Goal: Task Accomplishment & Management: Use online tool/utility

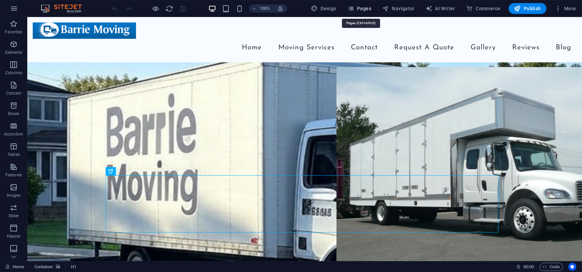
click at [355, 13] on button "Pages" at bounding box center [359, 8] width 29 height 11
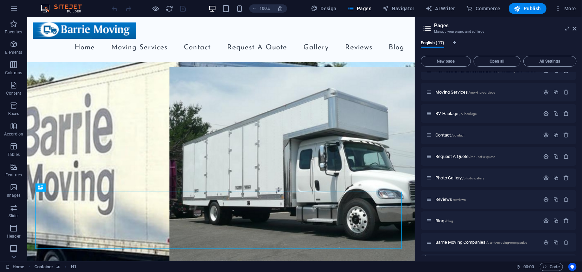
scroll to position [170, 0]
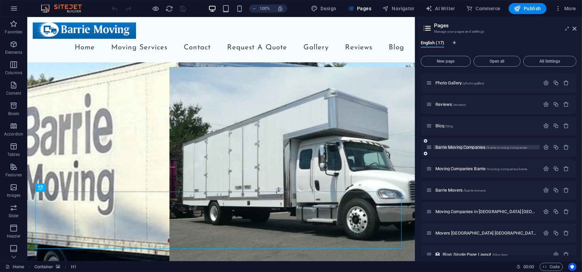
click at [530, 148] on p "Barrie Moving Companies /barrie-moving-companies" at bounding box center [486, 147] width 102 height 4
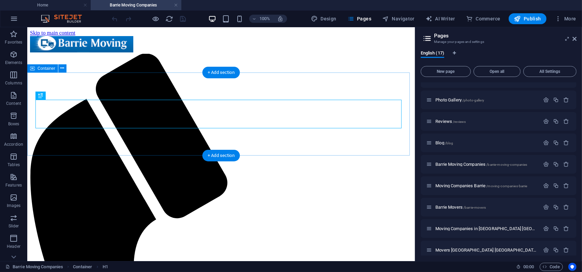
scroll to position [0, 0]
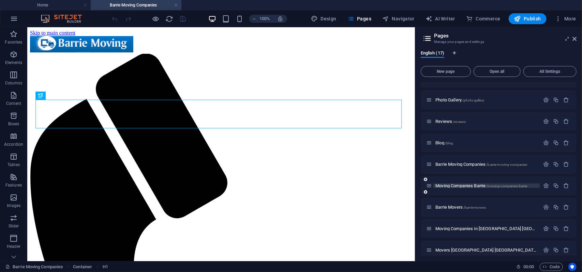
click at [530, 186] on p "Moving Companies Barrie /moving-companies-barrie" at bounding box center [486, 186] width 102 height 4
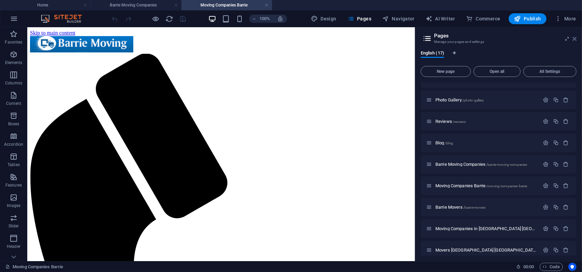
click at [575, 39] on icon at bounding box center [574, 38] width 4 height 5
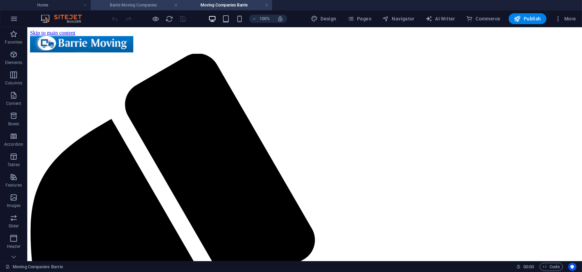
click at [144, 3] on h4 "Barrie Moving Companies" at bounding box center [136, 4] width 91 height 7
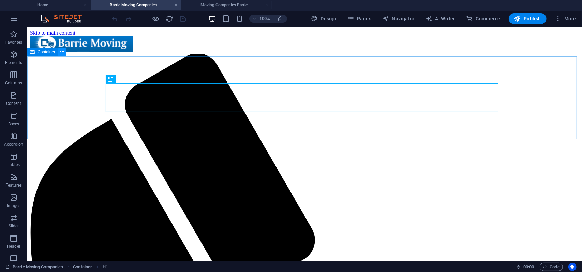
click at [63, 53] on icon at bounding box center [63, 51] width 4 height 7
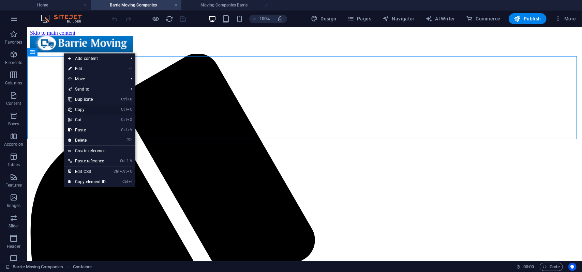
drag, startPoint x: 81, startPoint y: 113, endPoint x: 155, endPoint y: 0, distance: 135.2
click at [81, 113] on link "Ctrl C Copy" at bounding box center [87, 110] width 46 height 10
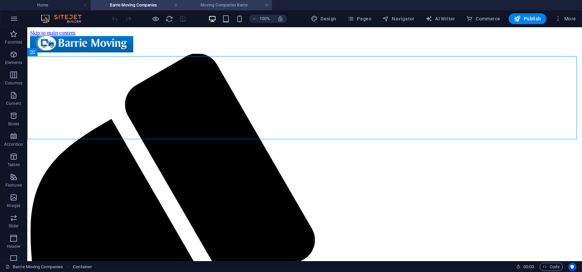
click at [213, 5] on h4 "Moving Companies Barrie" at bounding box center [226, 4] width 91 height 7
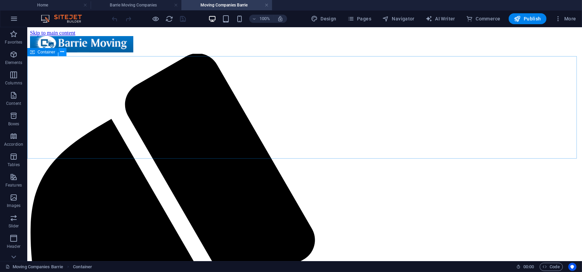
click at [63, 54] on icon at bounding box center [63, 51] width 4 height 7
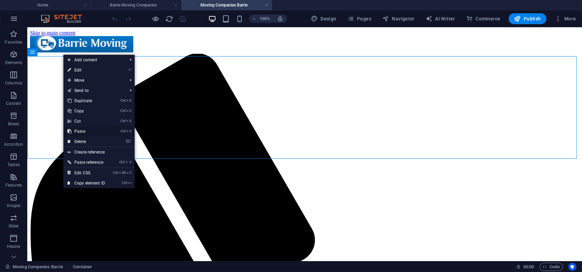
click at [86, 131] on link "Ctrl V Paste" at bounding box center [86, 131] width 46 height 10
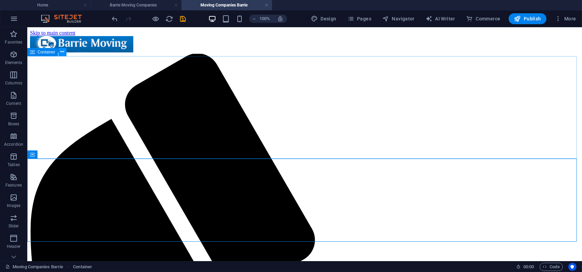
click at [63, 54] on icon at bounding box center [63, 51] width 4 height 7
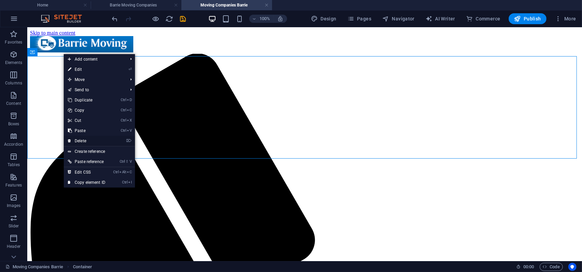
click at [87, 139] on link "⌦ Delete" at bounding box center [87, 141] width 46 height 10
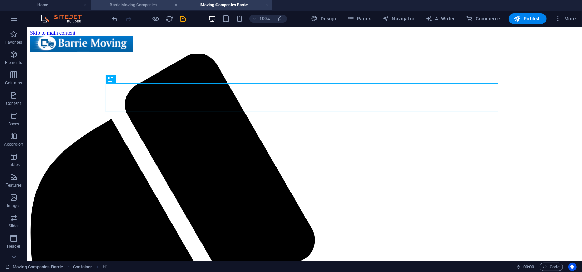
click at [134, 7] on h4 "Barrie Moving Companies" at bounding box center [136, 4] width 91 height 7
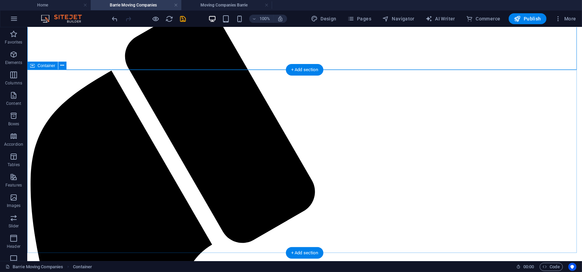
scroll to position [102, 0]
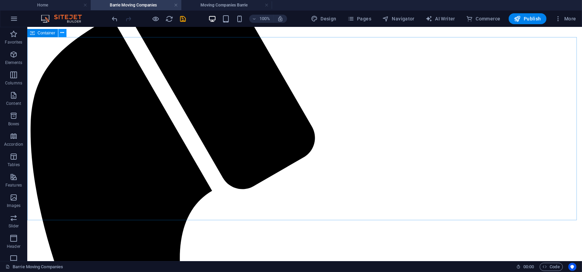
click at [64, 32] on button at bounding box center [62, 33] width 8 height 8
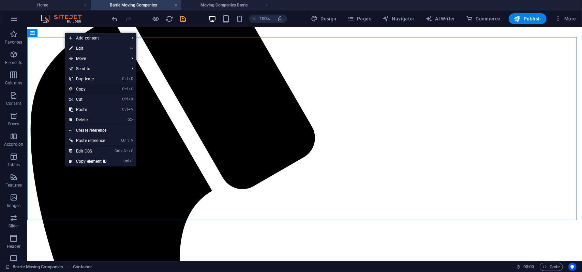
click at [88, 88] on link "Ctrl C Copy" at bounding box center [88, 89] width 46 height 10
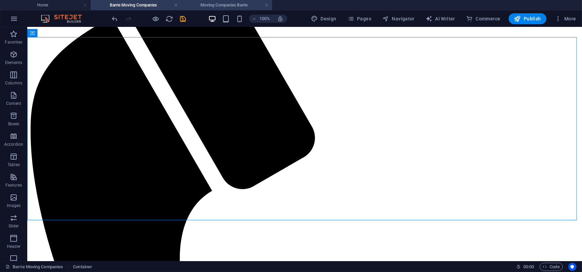
click at [207, 1] on h4 "Moving Companies Barrie" at bounding box center [226, 4] width 91 height 7
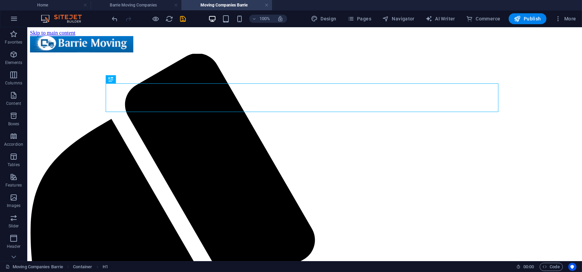
scroll to position [0, 0]
click at [63, 54] on icon at bounding box center [63, 51] width 4 height 7
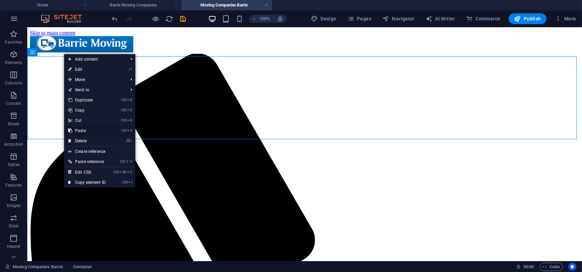
drag, startPoint x: 81, startPoint y: 131, endPoint x: 69, endPoint y: 100, distance: 33.2
click at [81, 131] on link "Ctrl V Paste" at bounding box center [87, 131] width 46 height 10
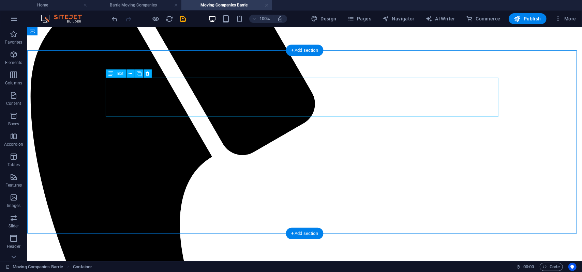
scroll to position [34, 0]
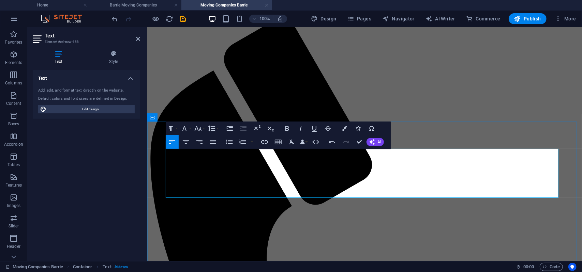
scroll to position [3604, 1]
drag, startPoint x: 358, startPoint y: 143, endPoint x: 377, endPoint y: 16, distance: 128.4
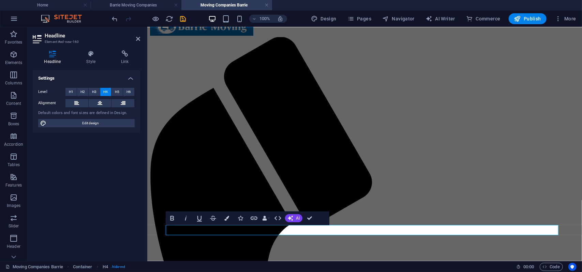
scroll to position [237, 3]
drag, startPoint x: 284, startPoint y: 192, endPoint x: 311, endPoint y: 219, distance: 38.6
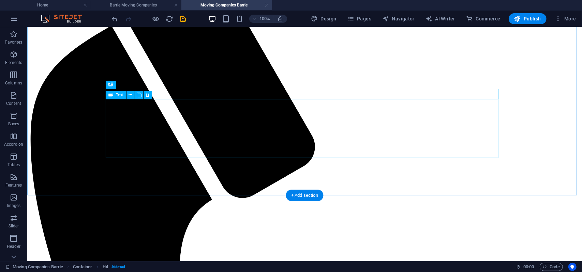
scroll to position [137, 0]
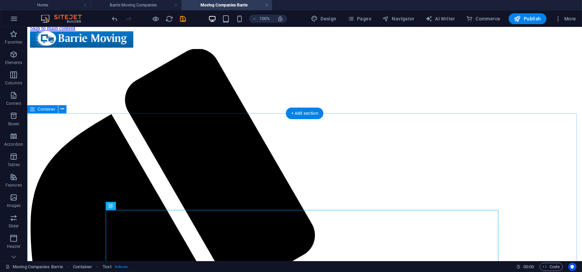
scroll to position [0, 0]
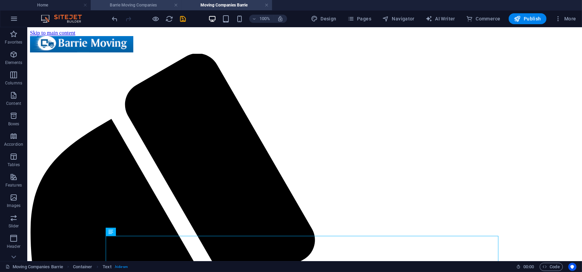
click at [134, 6] on h4 "Barrie Moving Companies" at bounding box center [136, 4] width 91 height 7
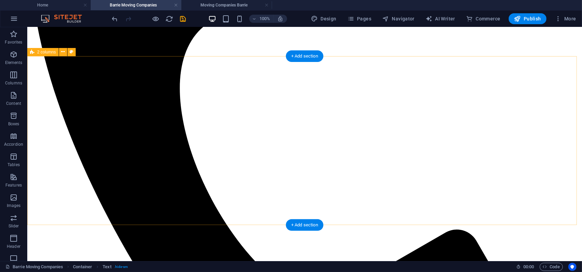
scroll to position [204, 0]
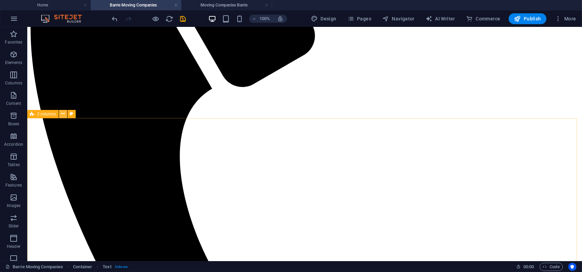
click at [63, 116] on icon at bounding box center [63, 113] width 4 height 7
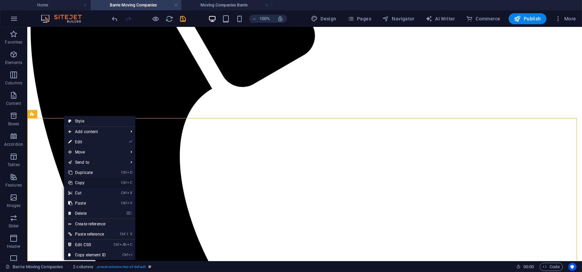
click at [83, 182] on link "Ctrl C Copy" at bounding box center [87, 183] width 46 height 10
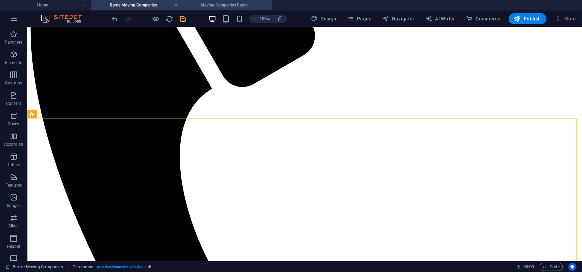
click at [226, 4] on h4 "Moving Companies Barrie" at bounding box center [226, 4] width 91 height 7
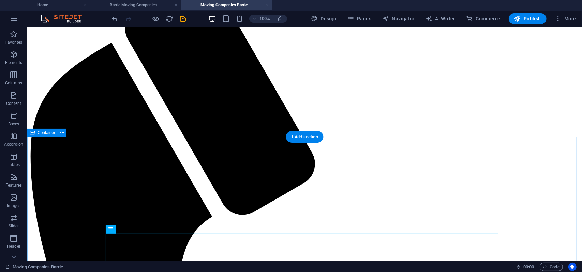
scroll to position [170, 0]
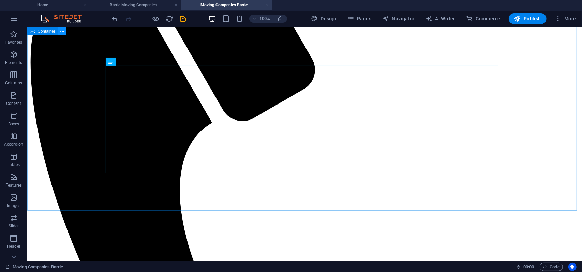
click at [65, 32] on button at bounding box center [62, 31] width 8 height 8
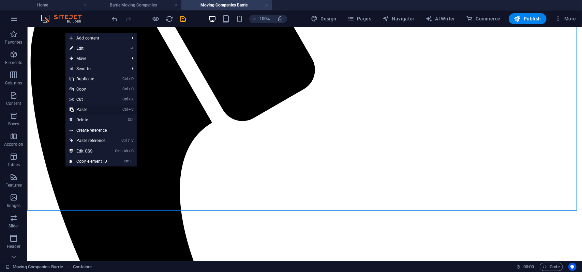
click at [90, 111] on link "Ctrl V Paste" at bounding box center [88, 110] width 46 height 10
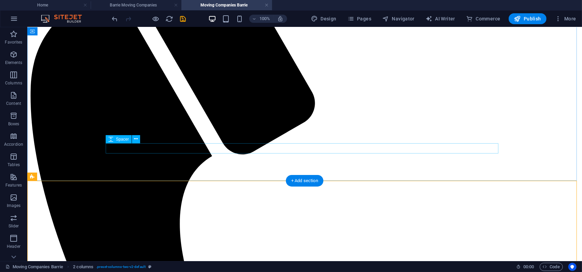
scroll to position [136, 0]
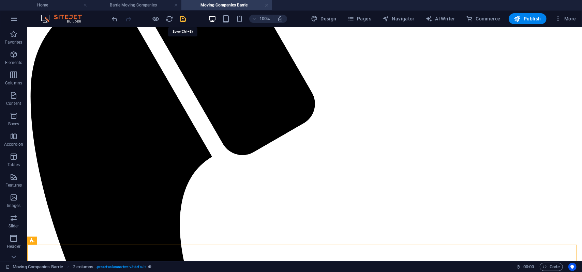
click at [181, 20] on icon "save" at bounding box center [183, 19] width 8 height 8
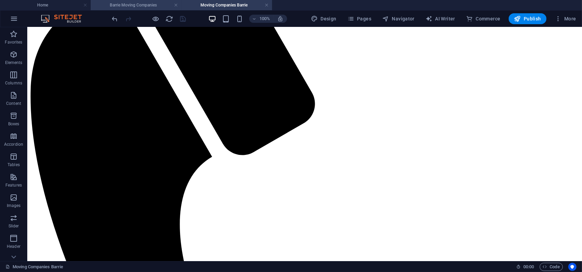
click at [142, 4] on h4 "Barrie Moving Companies" at bounding box center [136, 4] width 91 height 7
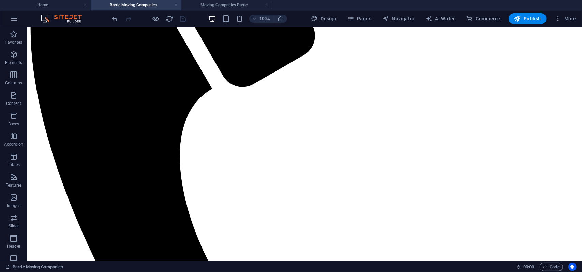
click at [175, 4] on link at bounding box center [176, 5] width 4 height 6
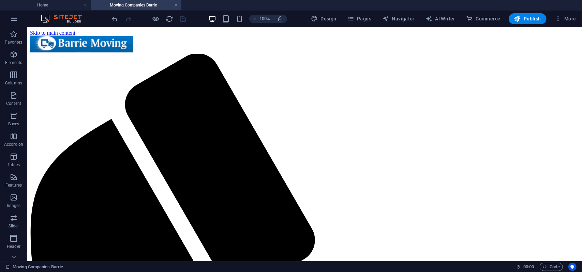
scroll to position [136, 0]
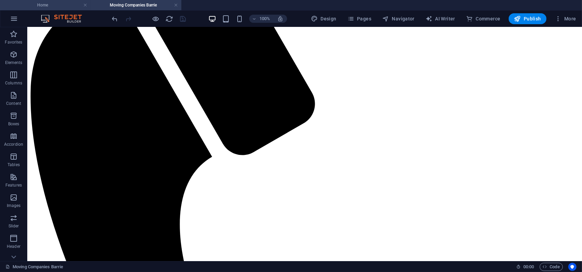
click at [32, 5] on h4 "Home" at bounding box center [45, 4] width 91 height 7
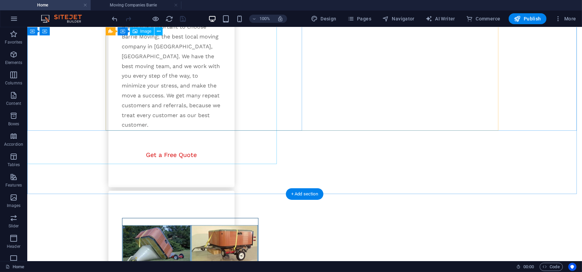
scroll to position [1157, 0]
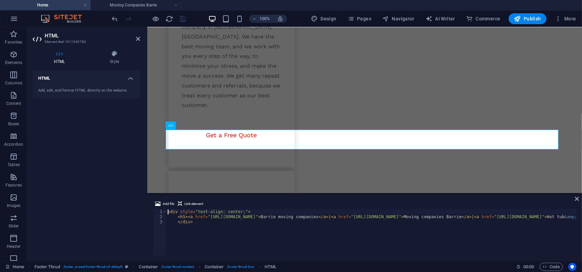
scroll to position [1242, 0]
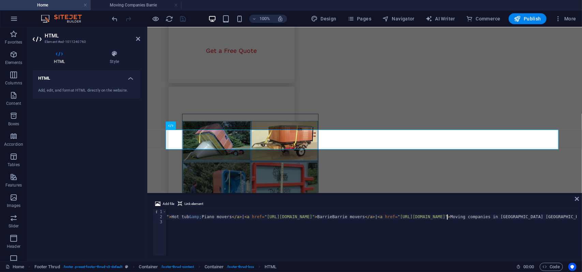
click at [448, 218] on div "< div style = "text-align: center;" > < h5 > < a href = "https://dev.barriemovi…" at bounding box center [527, 237] width 1473 height 55
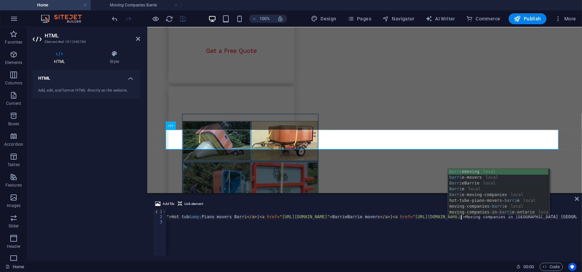
type textarea "<h5><a href="https://dev.barriemoving.ca/barrie-moving-companies">Barrie moving…"
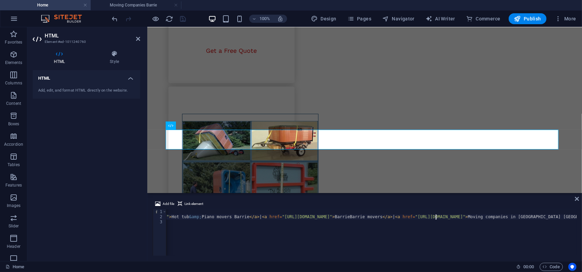
scroll to position [0, 24]
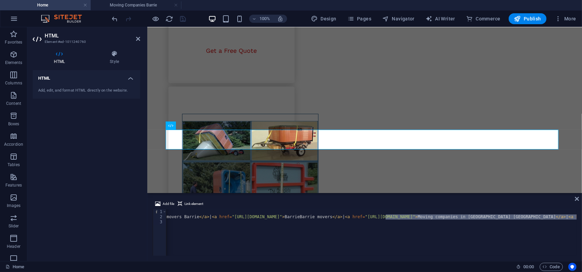
scroll to position [0, 442]
click at [369, 217] on div "< div style = "text-align: center;" > < h5 > < a href = "https://dev.barriemovi…" at bounding box center [371, 233] width 410 height 46
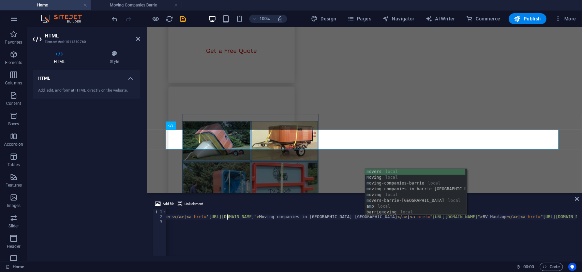
scroll to position [0, 607]
click at [375, 219] on div "< div style = "text-align: center;" > < h5 > < a href = "https://dev.barriemovi…" at bounding box center [303, 237] width 1489 height 55
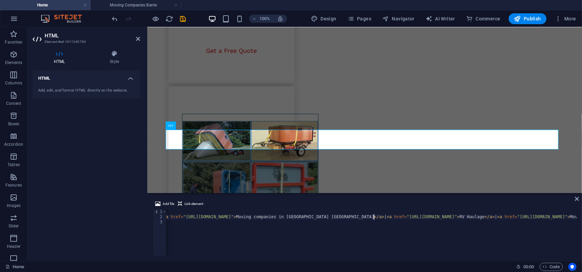
click at [378, 219] on div "< div style = "text-align: center;" > < h5 > < a href = "https://dev.barriemovi…" at bounding box center [303, 237] width 1489 height 55
type textarea "<h5><a href="https://dev.barriemoving.ca/barrie-moving-companies">Barrie moving…"
click at [577, 198] on icon at bounding box center [577, 198] width 4 height 5
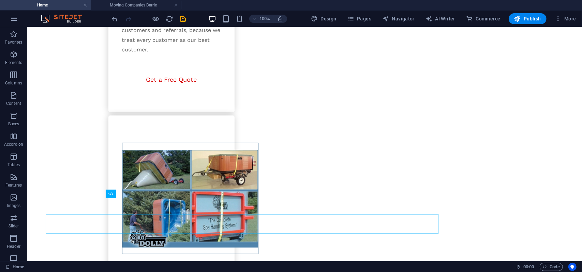
scroll to position [1157, 0]
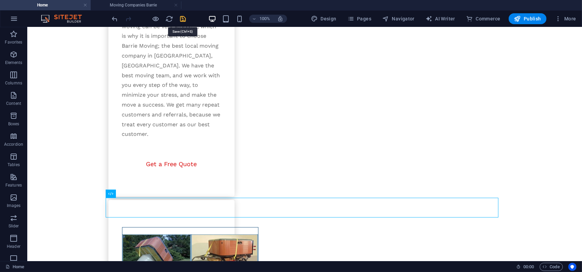
click at [183, 15] on icon "save" at bounding box center [183, 19] width 8 height 8
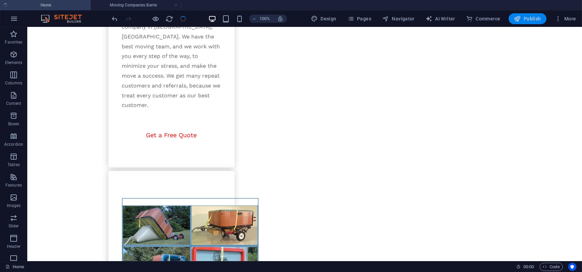
click at [528, 20] on span "Publish" at bounding box center [527, 18] width 27 height 7
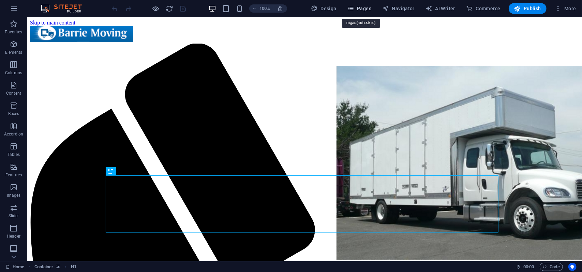
click at [358, 6] on span "Pages" at bounding box center [359, 8] width 24 height 7
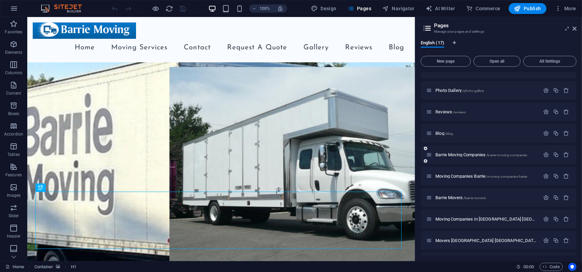
scroll to position [170, 0]
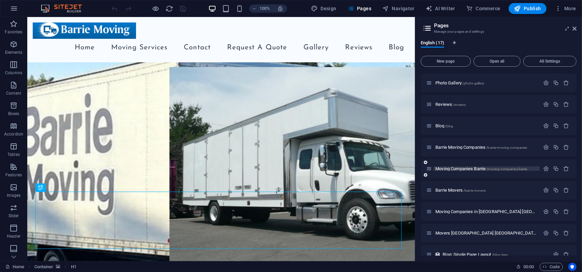
click at [530, 170] on p "Moving Companies Barrie /moving-companies-barrie" at bounding box center [486, 169] width 102 height 4
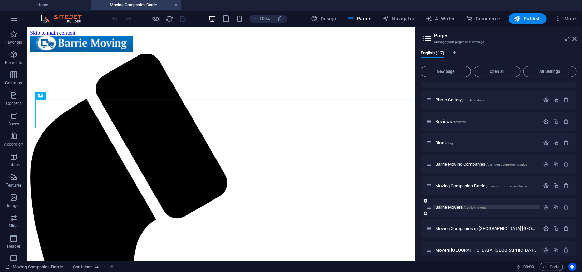
scroll to position [0, 0]
click at [502, 191] on div "Moving Companies Barrie /moving-companies-barrie" at bounding box center [499, 186] width 156 height 19
click at [496, 206] on p "Barrie Movers /barrie-movers" at bounding box center [486, 207] width 102 height 4
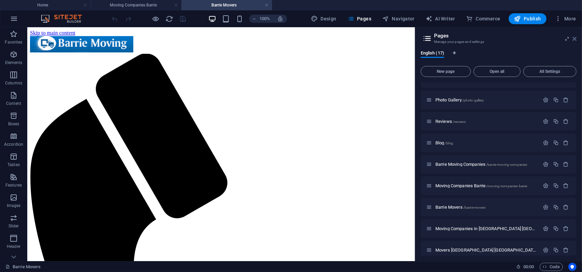
click at [573, 39] on icon at bounding box center [574, 38] width 4 height 5
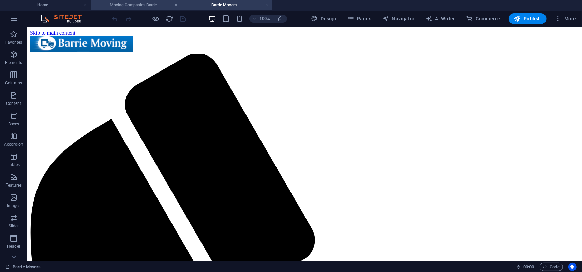
click at [144, 4] on h4 "Moving Companies Barrie" at bounding box center [136, 4] width 91 height 7
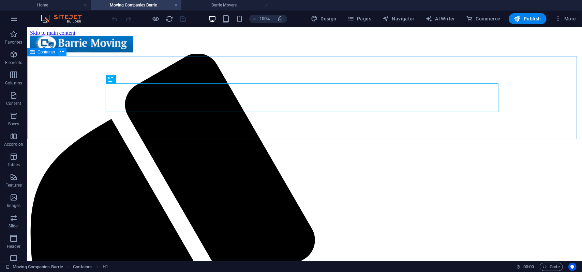
click at [61, 55] on icon at bounding box center [63, 51] width 4 height 7
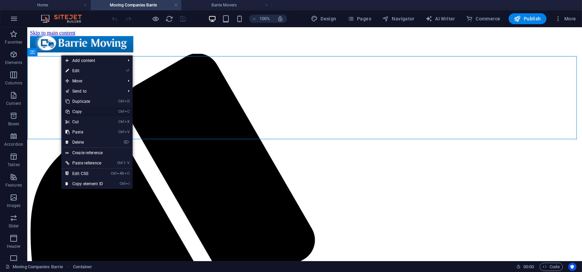
click at [77, 109] on link "Ctrl C Copy" at bounding box center [84, 112] width 46 height 10
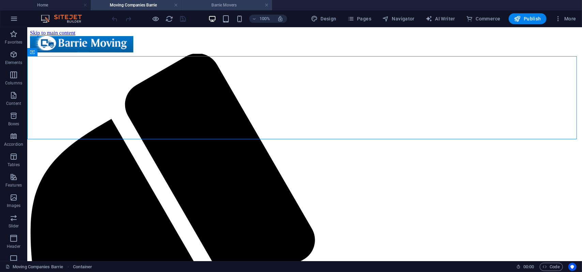
click at [196, 4] on h4 "Barrie Movers" at bounding box center [226, 4] width 91 height 7
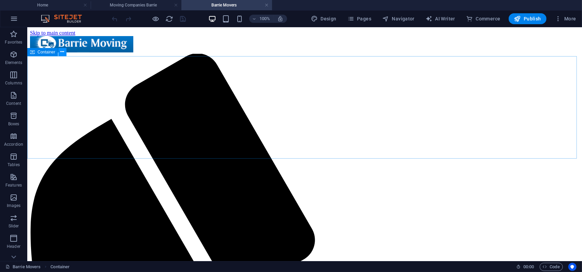
click at [64, 53] on icon at bounding box center [63, 51] width 4 height 7
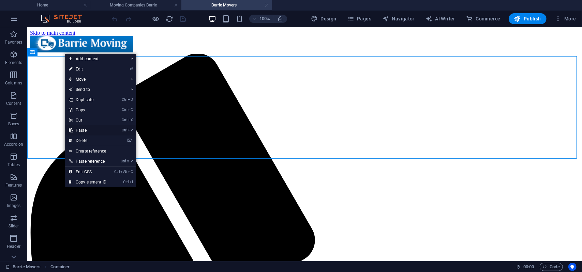
click at [81, 131] on link "Ctrl V Paste" at bounding box center [88, 130] width 46 height 10
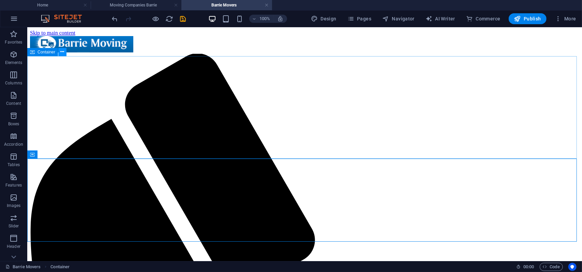
click at [63, 55] on icon at bounding box center [63, 51] width 4 height 7
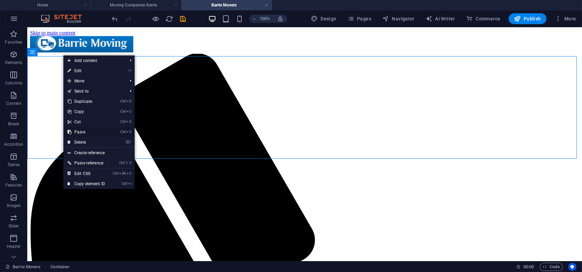
click at [81, 132] on link "Ctrl V Paste" at bounding box center [86, 132] width 46 height 10
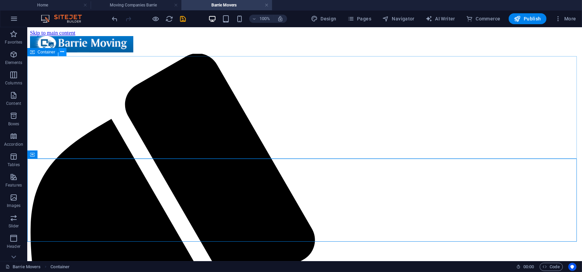
click at [61, 54] on icon at bounding box center [63, 51] width 4 height 7
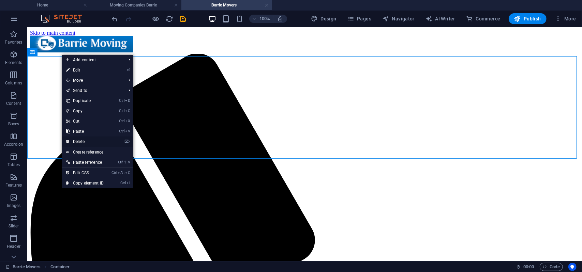
drag, startPoint x: 77, startPoint y: 140, endPoint x: 74, endPoint y: 106, distance: 34.3
click at [77, 140] on link "⌦ Delete" at bounding box center [85, 142] width 46 height 10
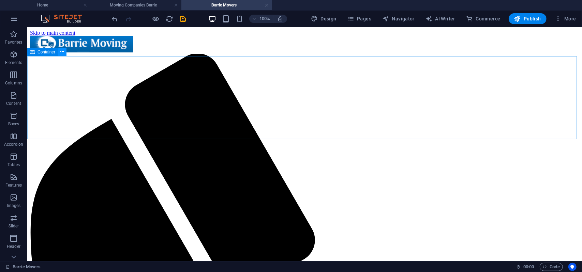
click at [60, 54] on button at bounding box center [62, 52] width 8 height 8
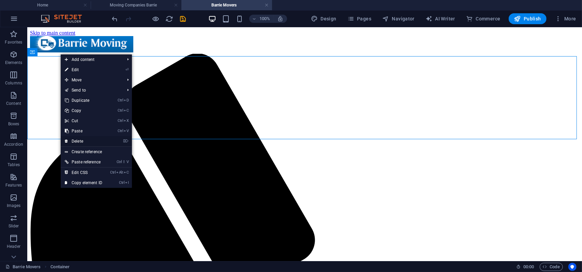
click at [81, 139] on link "⌦ Delete" at bounding box center [84, 141] width 46 height 10
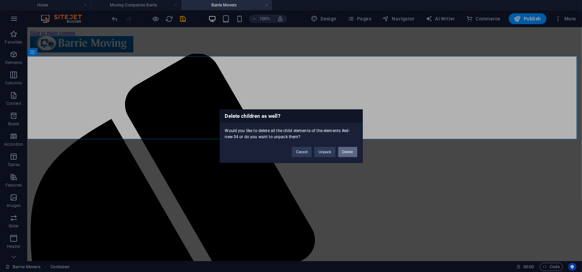
click at [343, 156] on button "Delete" at bounding box center [347, 152] width 19 height 10
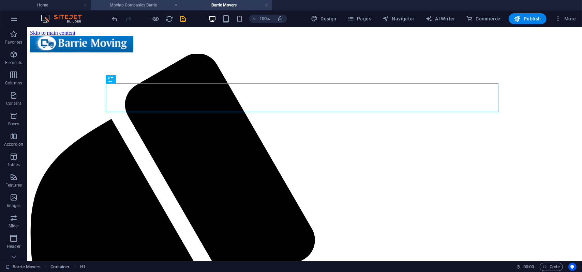
click at [140, 5] on h4 "Moving Companies Barrie" at bounding box center [136, 4] width 91 height 7
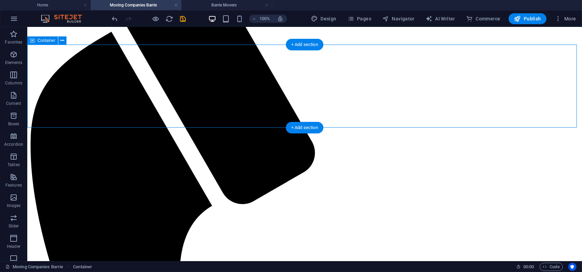
scroll to position [102, 0]
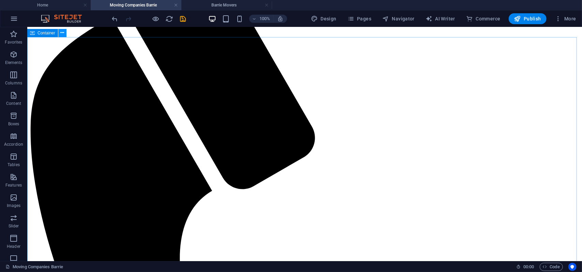
click at [63, 33] on icon at bounding box center [63, 32] width 4 height 7
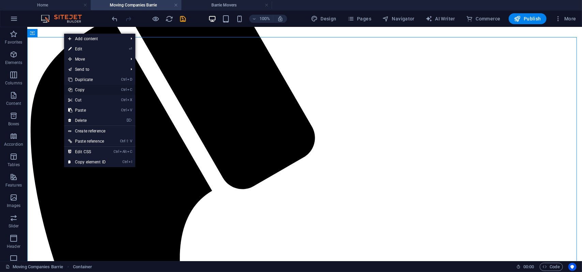
click at [82, 90] on link "Ctrl C Copy" at bounding box center [87, 90] width 46 height 10
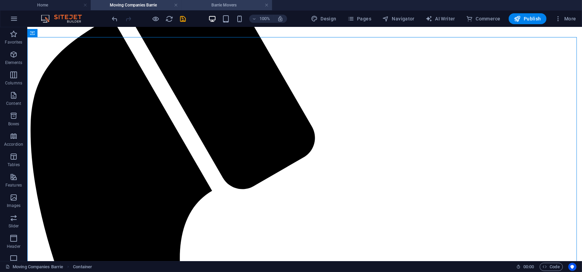
click at [216, 5] on h4 "Barrie Movers" at bounding box center [226, 4] width 91 height 7
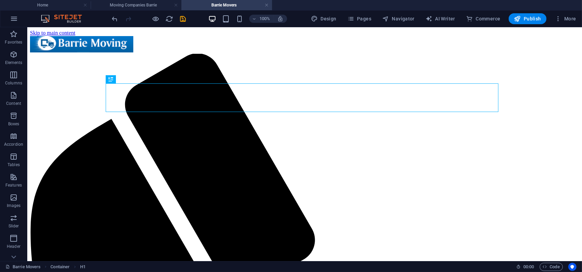
scroll to position [0, 0]
click at [62, 53] on icon at bounding box center [63, 51] width 4 height 7
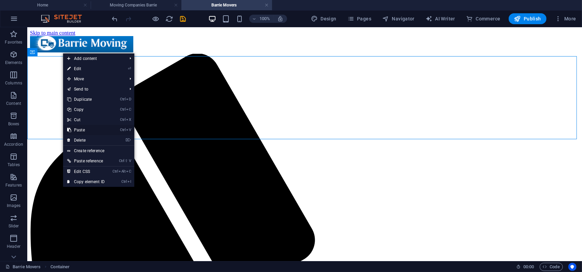
click at [85, 130] on link "Ctrl V Paste" at bounding box center [86, 130] width 46 height 10
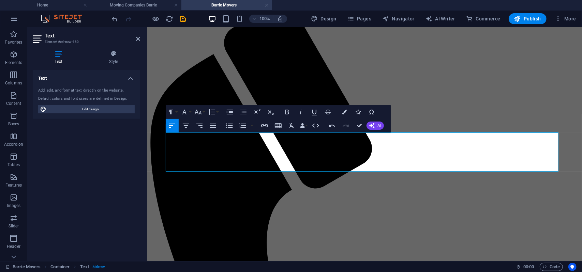
scroll to position [34, 0]
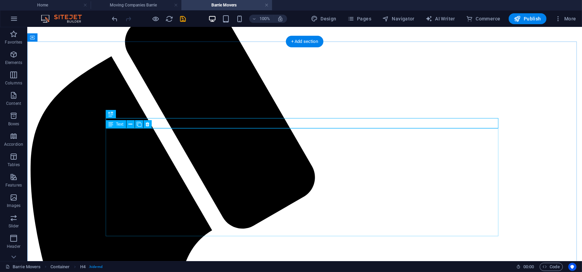
scroll to position [102, 0]
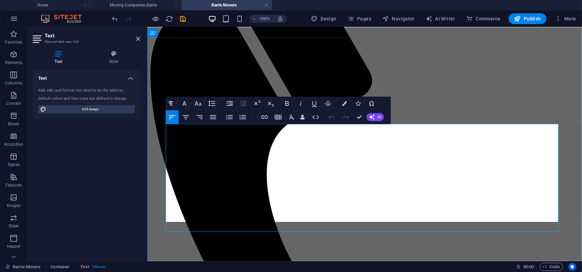
scroll to position [6703, 1]
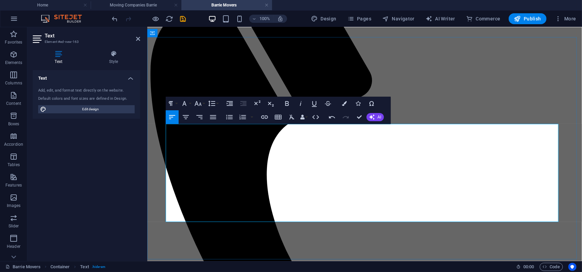
drag, startPoint x: 489, startPoint y: 209, endPoint x: 537, endPoint y: 207, distance: 48.8
click at [267, 119] on icon "button" at bounding box center [264, 117] width 8 height 8
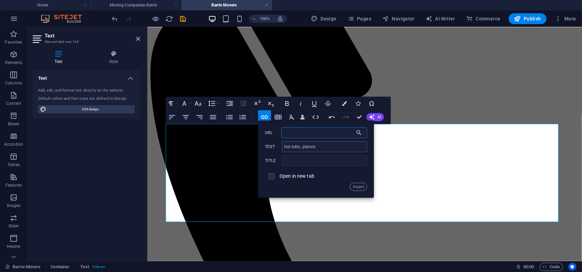
paste input "[URL][DOMAIN_NAME]"
type input "[URL][DOMAIN_NAME]"
click at [357, 187] on button "Insert" at bounding box center [358, 187] width 17 height 8
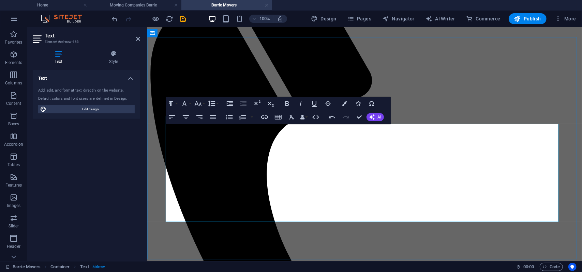
drag, startPoint x: 515, startPoint y: 179, endPoint x: 524, endPoint y: 187, distance: 12.1
type input "Contact us Now!"
click at [264, 116] on icon "button" at bounding box center [264, 117] width 7 height 3
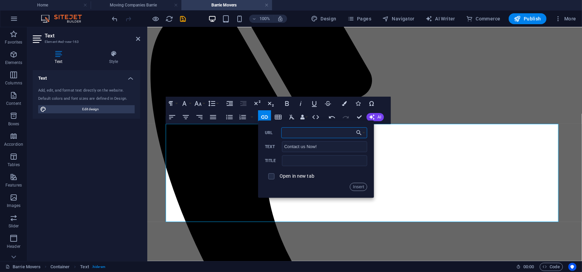
paste input "[URL][DOMAIN_NAME]"
type input "[URL][DOMAIN_NAME]"
click at [359, 186] on button "Insert" at bounding box center [358, 187] width 17 height 8
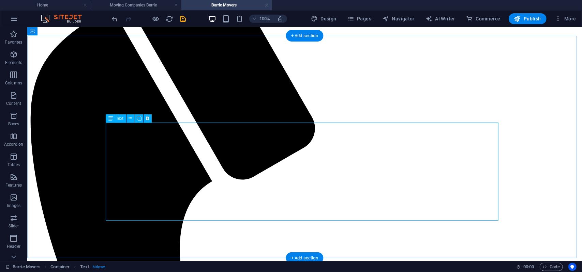
scroll to position [102, 0]
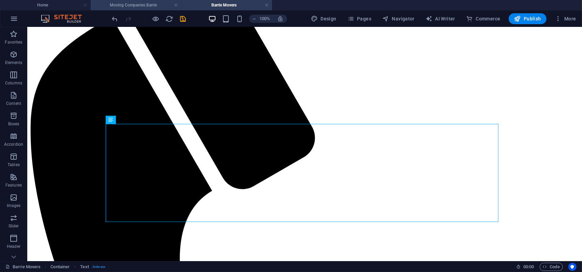
click at [138, 5] on h4 "Moving Companies Barrie" at bounding box center [136, 4] width 91 height 7
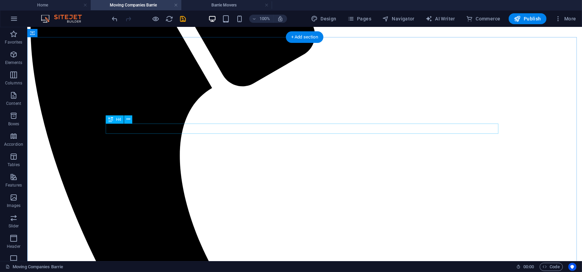
scroll to position [239, 0]
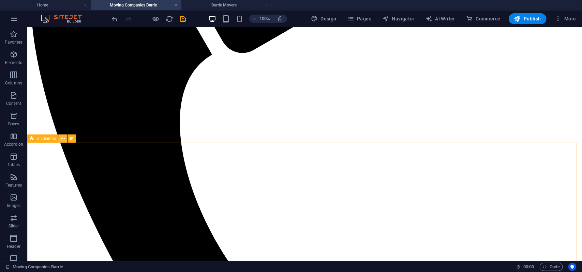
click at [61, 141] on icon at bounding box center [63, 138] width 4 height 7
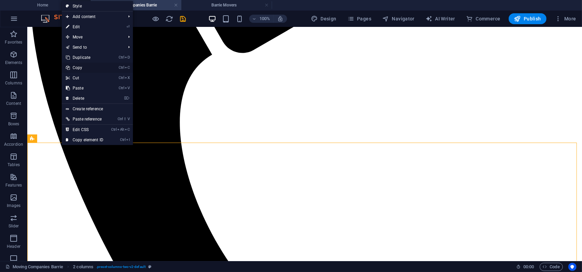
click at [84, 67] on link "Ctrl C Copy" at bounding box center [85, 68] width 46 height 10
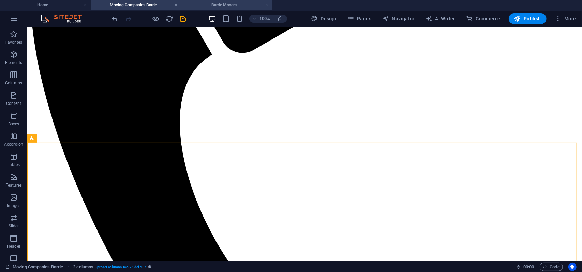
click at [205, 3] on h4 "Barrie Movers" at bounding box center [226, 4] width 91 height 7
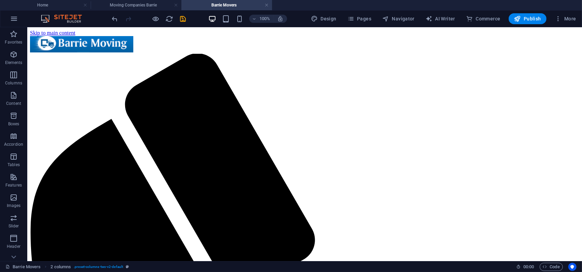
scroll to position [102, 0]
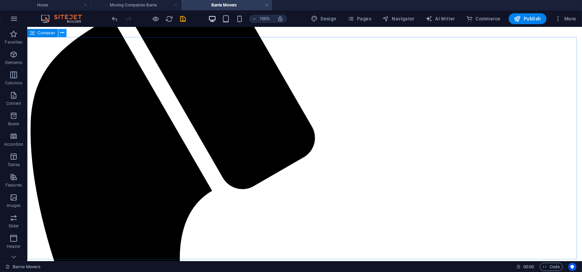
click at [64, 34] on icon at bounding box center [63, 32] width 4 height 7
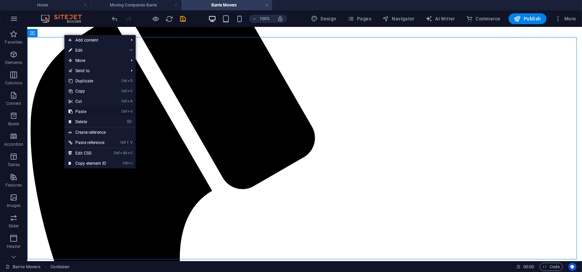
click at [77, 115] on link "Ctrl V Paste" at bounding box center [87, 112] width 46 height 10
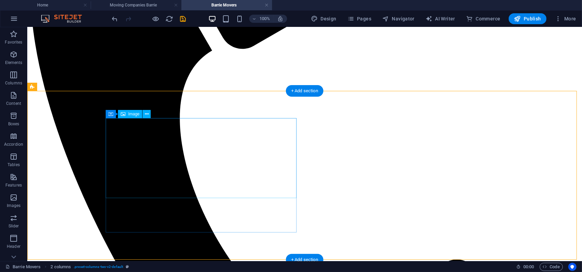
scroll to position [242, 0]
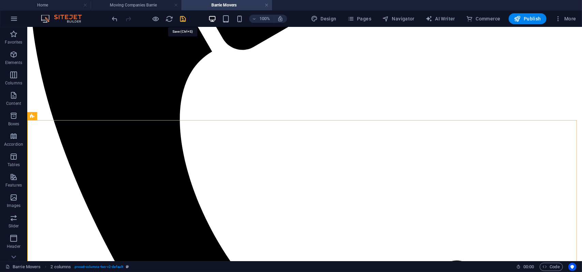
click at [184, 18] on icon "save" at bounding box center [183, 19] width 8 height 8
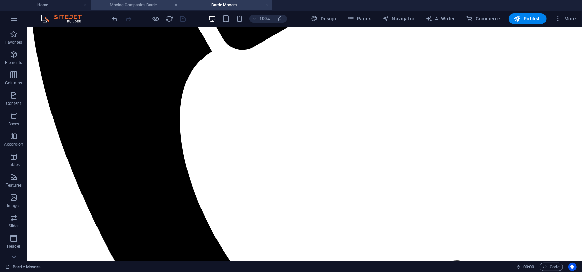
click at [145, 3] on h4 "Moving Companies Barrie" at bounding box center [136, 4] width 91 height 7
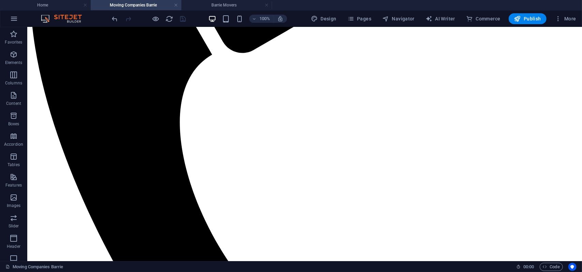
scroll to position [0, 0]
click at [176, 6] on link at bounding box center [176, 5] width 4 height 6
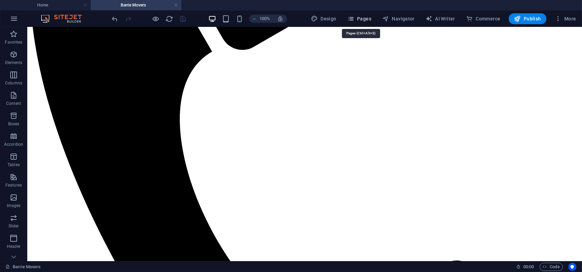
click at [353, 22] on button "Pages" at bounding box center [359, 18] width 29 height 11
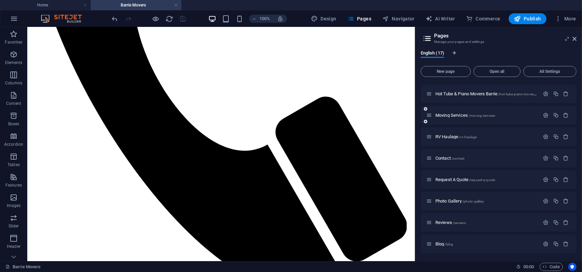
scroll to position [192, 0]
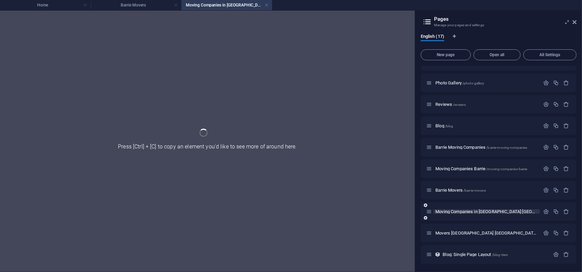
scroll to position [0, 0]
click at [573, 23] on icon at bounding box center [574, 21] width 4 height 5
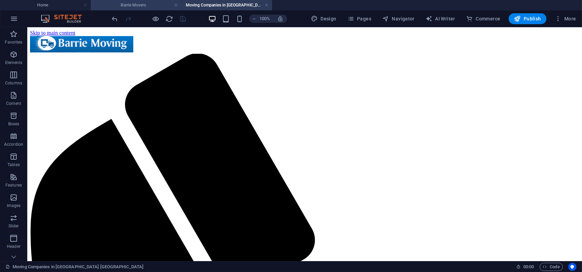
click at [139, 5] on h4 "Barrie Movers" at bounding box center [136, 4] width 91 height 7
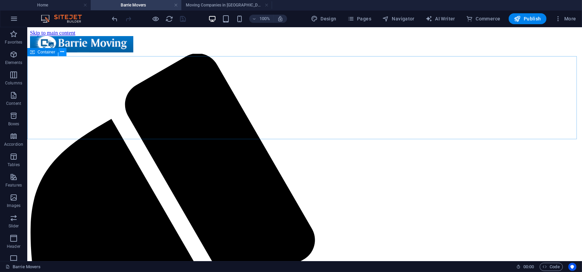
click at [62, 56] on icon at bounding box center [63, 51] width 4 height 7
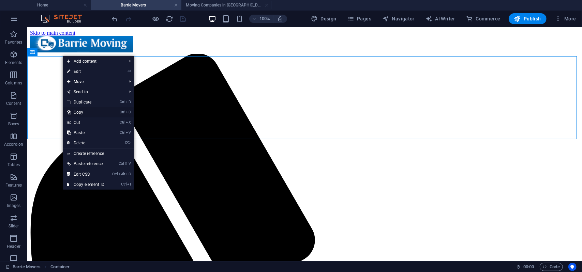
click at [74, 110] on link "Ctrl C Copy" at bounding box center [86, 112] width 46 height 10
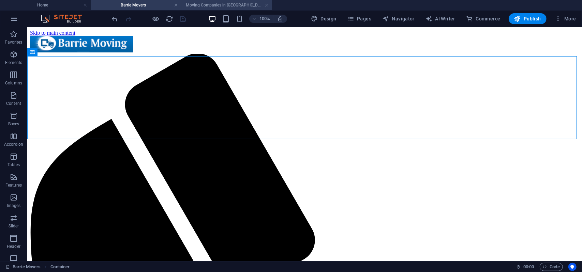
click at [228, 3] on h4 "Moving Companies in [GEOGRAPHIC_DATA] [GEOGRAPHIC_DATA]" at bounding box center [226, 4] width 91 height 7
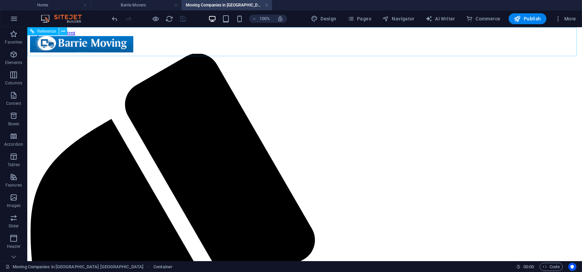
click at [63, 31] on icon at bounding box center [63, 31] width 4 height 7
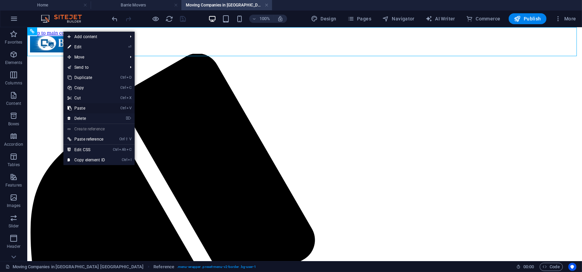
click at [75, 109] on link "Ctrl V Paste" at bounding box center [86, 108] width 46 height 10
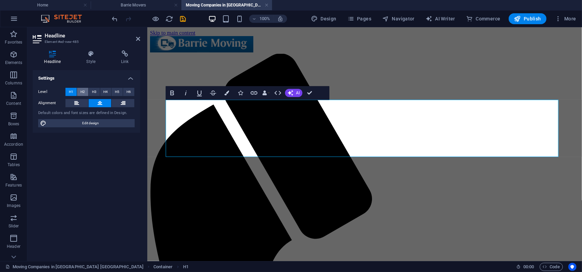
click at [82, 91] on span "H2" at bounding box center [82, 92] width 4 height 8
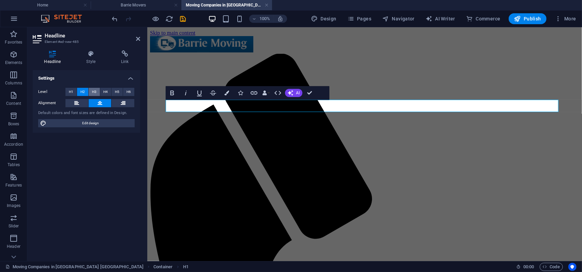
click at [95, 91] on span "H3" at bounding box center [94, 92] width 4 height 8
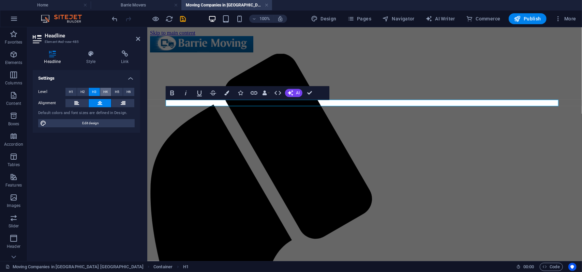
click at [108, 94] on button "H4" at bounding box center [105, 92] width 11 height 8
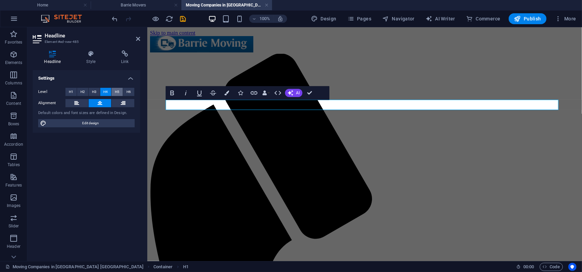
click at [115, 93] on span "H5" at bounding box center [117, 92] width 4 height 8
click at [128, 93] on span "H6" at bounding box center [128, 92] width 4 height 8
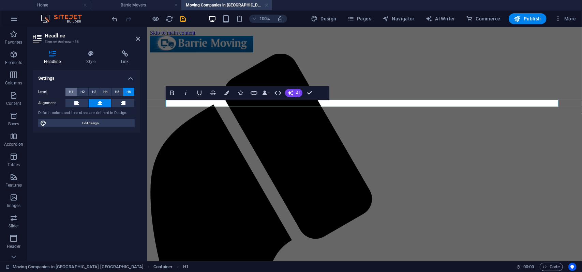
click at [72, 89] on span "H1" at bounding box center [71, 92] width 4 height 8
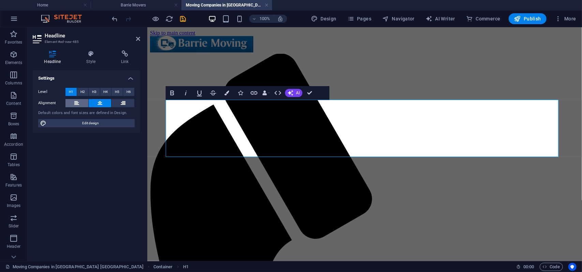
click at [74, 101] on button at bounding box center [76, 103] width 23 height 8
click at [95, 104] on button at bounding box center [100, 103] width 23 height 8
click at [138, 39] on icon at bounding box center [138, 38] width 4 height 5
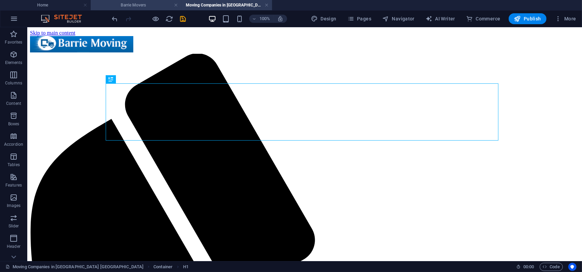
click at [144, 7] on h4 "Barrie Movers" at bounding box center [136, 4] width 91 height 7
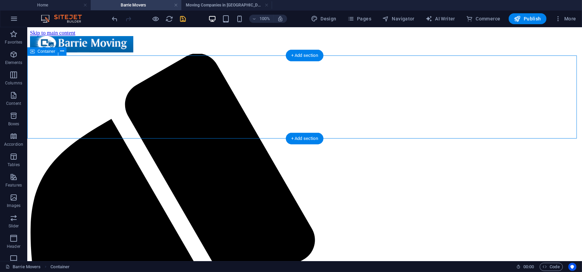
scroll to position [68, 0]
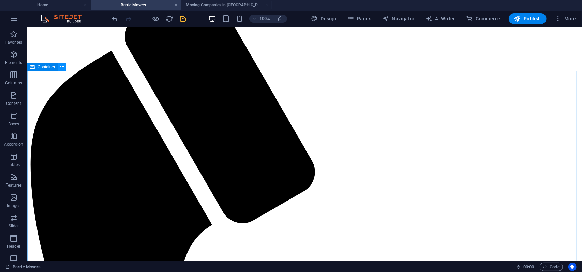
click at [62, 66] on icon at bounding box center [63, 66] width 4 height 7
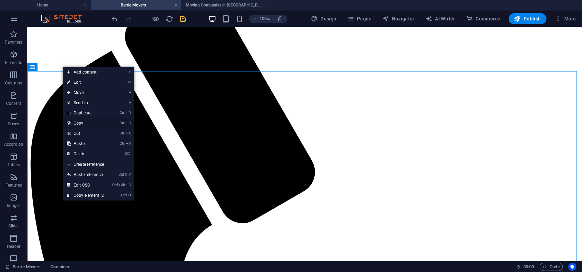
click at [80, 126] on link "Ctrl C Copy" at bounding box center [86, 123] width 46 height 10
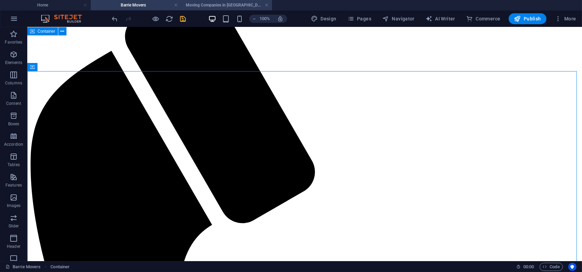
click at [210, 3] on h4 "Moving Companies in [GEOGRAPHIC_DATA] [GEOGRAPHIC_DATA]" at bounding box center [226, 4] width 91 height 7
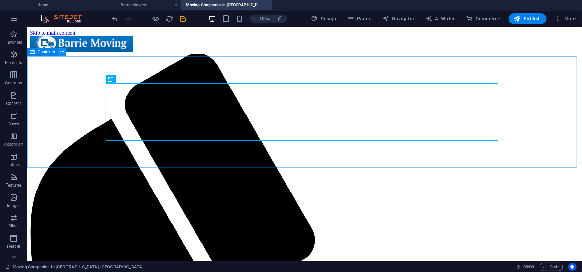
click at [64, 52] on icon at bounding box center [63, 51] width 4 height 7
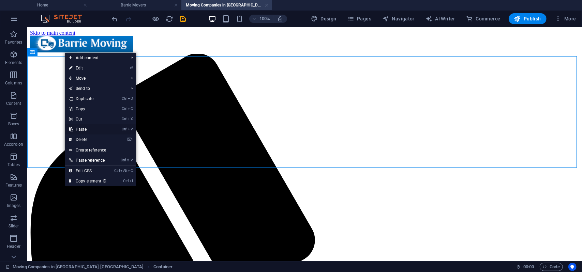
click at [78, 130] on link "Ctrl V Paste" at bounding box center [88, 129] width 46 height 10
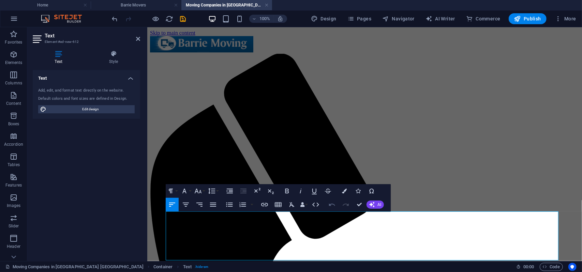
scroll to position [4024, 1]
drag, startPoint x: 362, startPoint y: 208, endPoint x: 334, endPoint y: 180, distance: 39.0
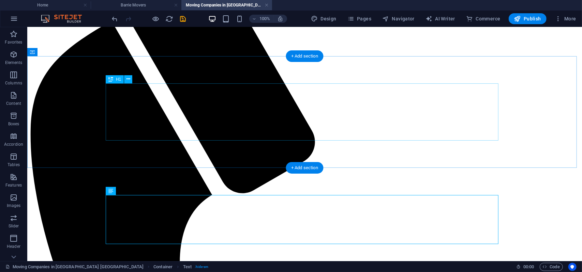
scroll to position [170, 0]
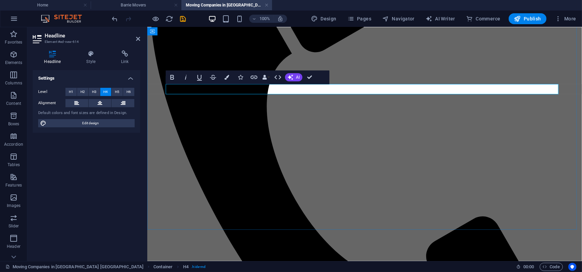
scroll to position [186, 3]
drag, startPoint x: 308, startPoint y: 79, endPoint x: 314, endPoint y: 24, distance: 55.2
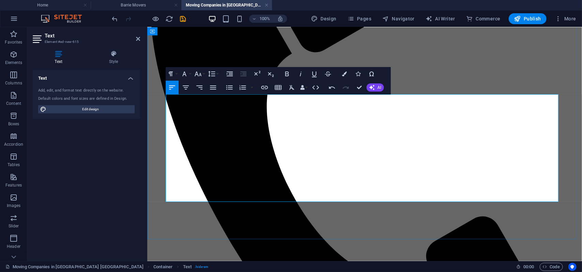
scroll to position [8326, 1]
drag, startPoint x: 500, startPoint y: 169, endPoint x: 449, endPoint y: 170, distance: 50.5
click at [267, 90] on icon "button" at bounding box center [264, 87] width 8 height 8
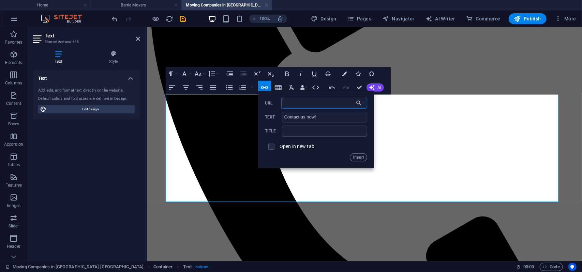
paste input "[URL][DOMAIN_NAME]"
type input "[URL][DOMAIN_NAME]"
click at [354, 160] on button "Insert" at bounding box center [358, 157] width 17 height 8
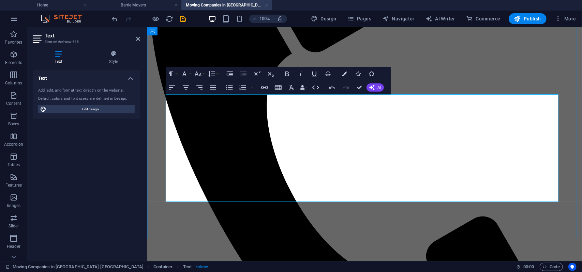
scroll to position [0, 0]
drag, startPoint x: 470, startPoint y: 188, endPoint x: 494, endPoint y: 192, distance: 24.4
type input "hot tubs"
click at [268, 90] on icon "button" at bounding box center [264, 87] width 8 height 8
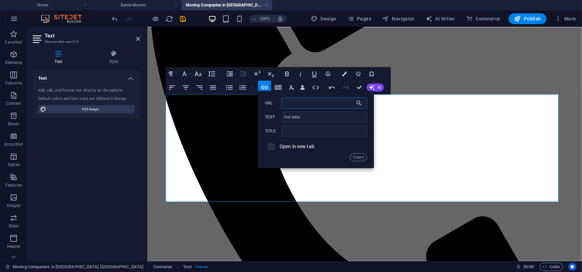
paste input "[URL][DOMAIN_NAME]"
type input "[URL][DOMAIN_NAME]"
click at [359, 154] on button "Insert" at bounding box center [358, 157] width 17 height 8
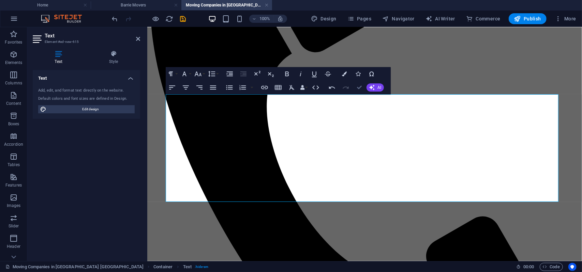
scroll to position [170, 0]
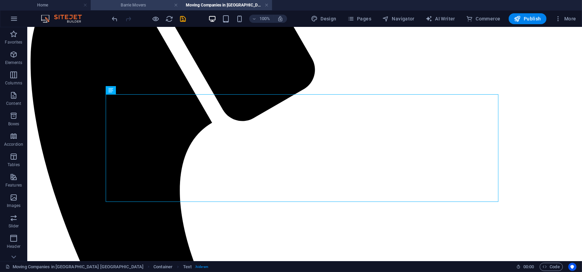
click at [157, 5] on h4 "Barrie Movers" at bounding box center [136, 4] width 91 height 7
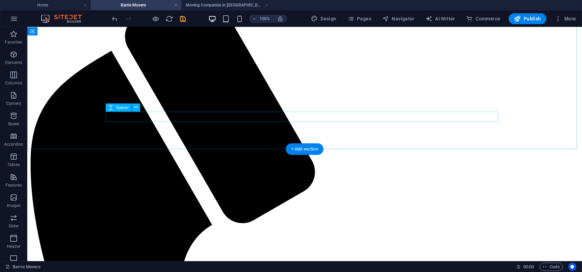
scroll to position [307, 0]
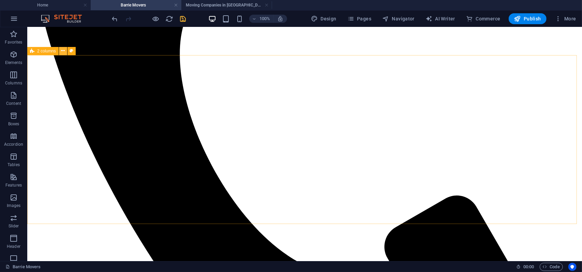
click at [64, 50] on icon at bounding box center [63, 50] width 4 height 7
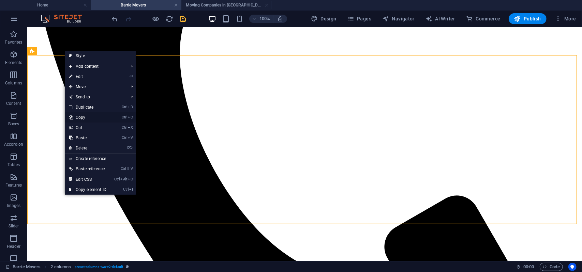
click at [87, 117] on link "Ctrl C Copy" at bounding box center [88, 117] width 46 height 10
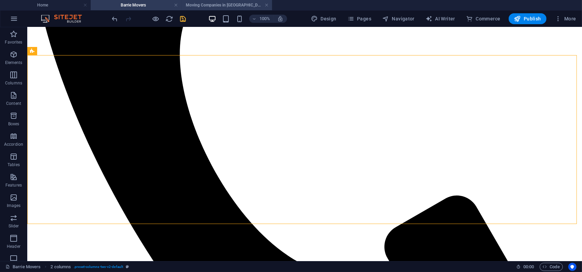
click at [205, 3] on h4 "Moving Companies in [GEOGRAPHIC_DATA] [GEOGRAPHIC_DATA]" at bounding box center [226, 4] width 91 height 7
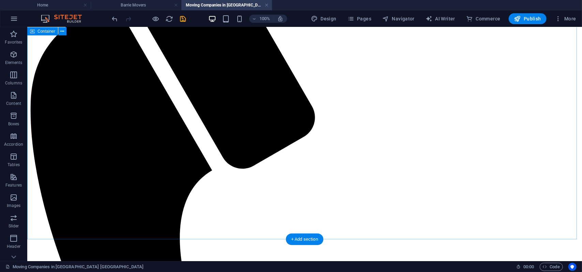
scroll to position [102, 0]
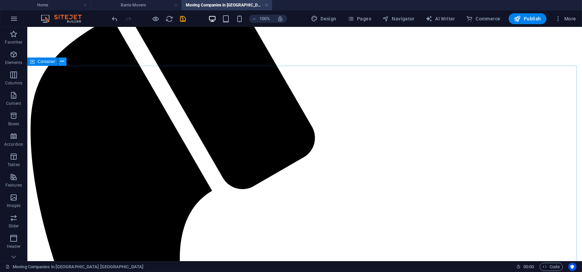
click at [63, 62] on icon at bounding box center [63, 61] width 4 height 7
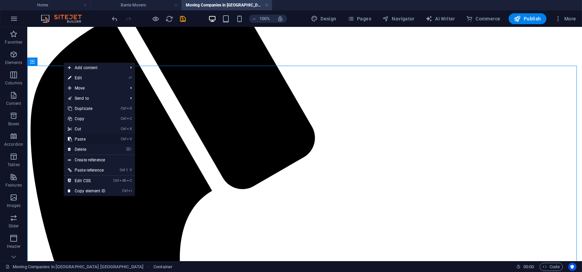
click at [80, 141] on link "Ctrl V Paste" at bounding box center [87, 139] width 46 height 10
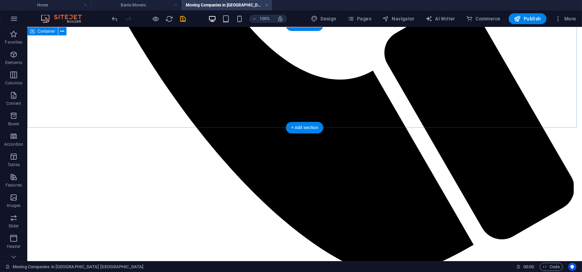
scroll to position [487, 0]
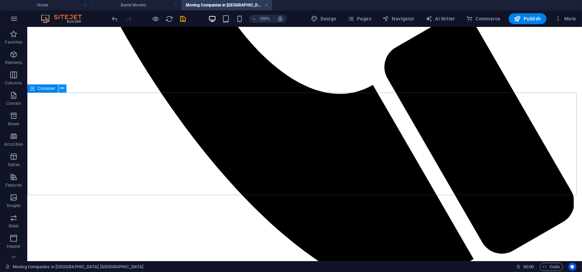
click at [65, 88] on button at bounding box center [62, 89] width 8 height 8
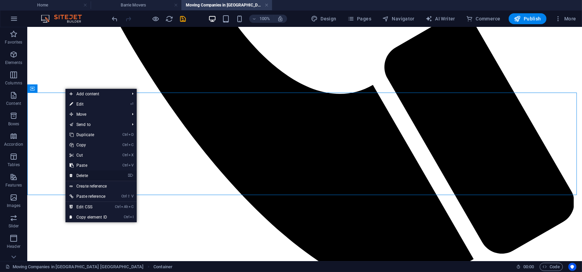
click at [80, 175] on link "⌦ Delete" at bounding box center [88, 176] width 46 height 10
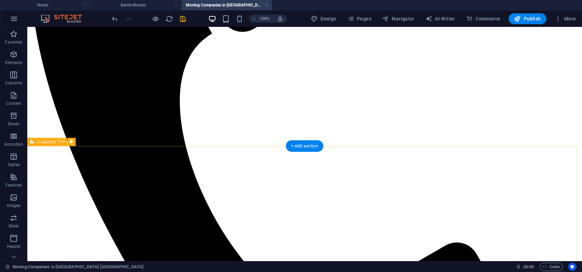
scroll to position [256, 0]
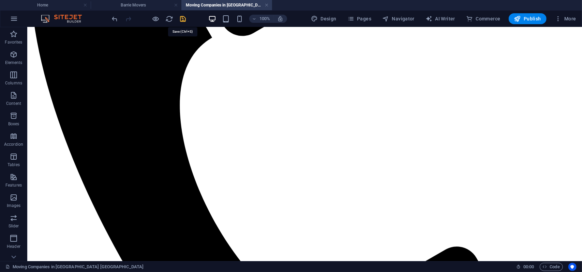
click at [183, 21] on icon "save" at bounding box center [183, 19] width 8 height 8
click at [369, 18] on span "Pages" at bounding box center [359, 18] width 24 height 7
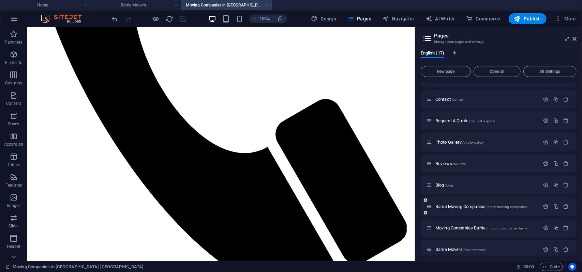
scroll to position [192, 0]
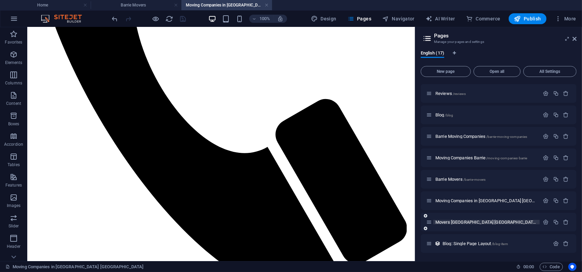
click at [519, 223] on p "Movers Barrie [GEOGRAPHIC_DATA] /movers-[GEOGRAPHIC_DATA]-[GEOGRAPHIC_DATA]" at bounding box center [486, 222] width 102 height 4
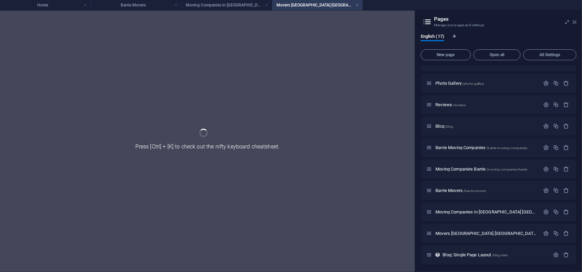
click at [575, 22] on icon at bounding box center [574, 21] width 4 height 5
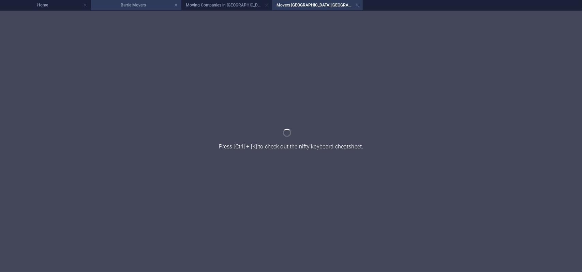
click at [159, 7] on h4 "Barrie Movers" at bounding box center [136, 4] width 91 height 7
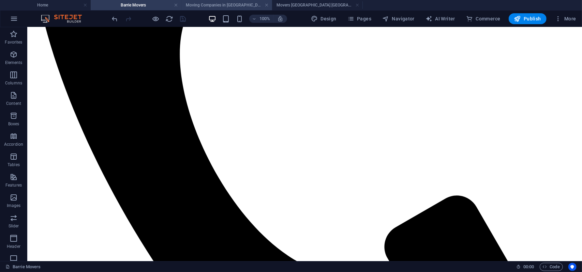
click at [217, 6] on h4 "Moving Companies in [GEOGRAPHIC_DATA] [GEOGRAPHIC_DATA]" at bounding box center [226, 4] width 91 height 7
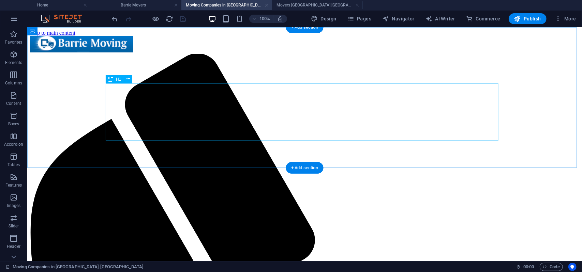
scroll to position [0, 0]
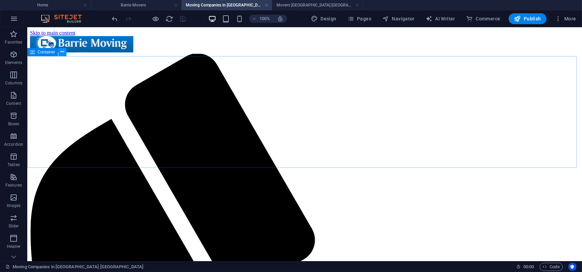
click at [62, 54] on icon at bounding box center [63, 51] width 4 height 7
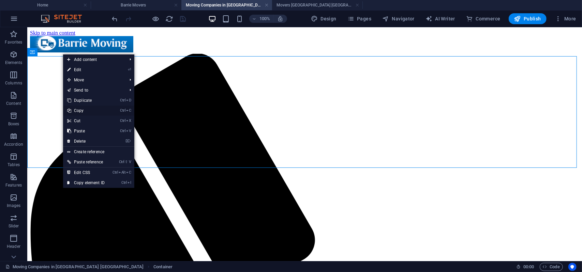
click at [85, 108] on link "Ctrl C Copy" at bounding box center [86, 111] width 46 height 10
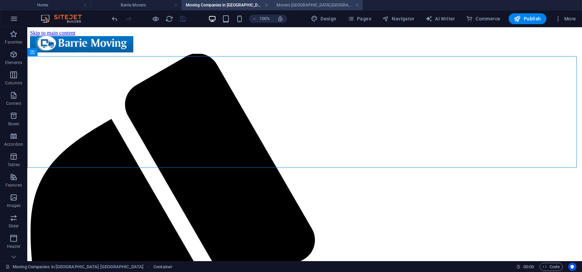
click at [316, 1] on h4 "Movers [GEOGRAPHIC_DATA] [GEOGRAPHIC_DATA]" at bounding box center [317, 4] width 91 height 7
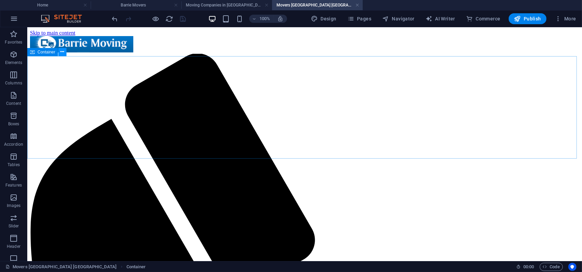
click at [63, 52] on icon at bounding box center [63, 51] width 4 height 7
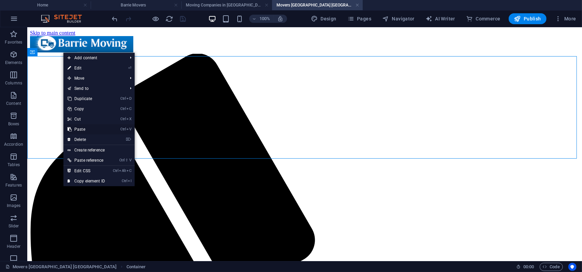
click at [78, 130] on link "Ctrl V Paste" at bounding box center [86, 129] width 46 height 10
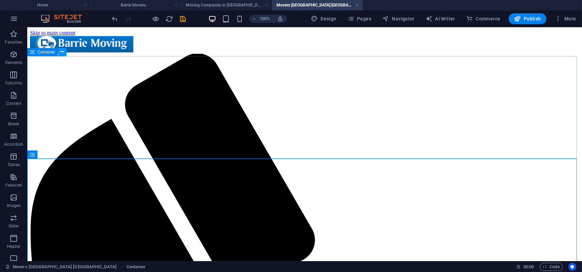
click at [63, 54] on icon at bounding box center [63, 51] width 4 height 7
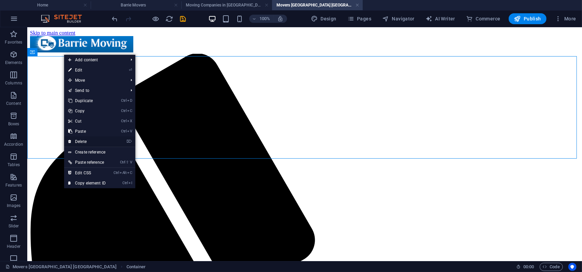
click at [84, 139] on link "⌦ Delete" at bounding box center [87, 142] width 46 height 10
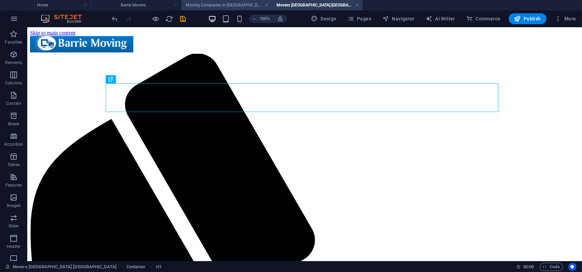
click at [215, 6] on h4 "Moving Companies in [GEOGRAPHIC_DATA] [GEOGRAPHIC_DATA]" at bounding box center [226, 4] width 91 height 7
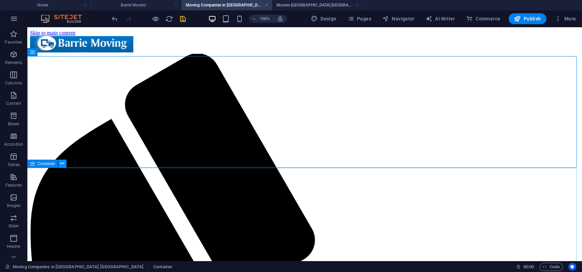
click at [63, 165] on icon at bounding box center [63, 163] width 4 height 7
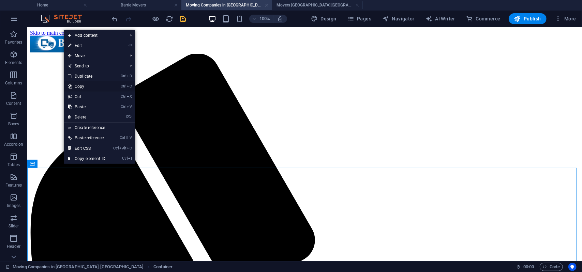
click at [80, 88] on link "Ctrl C Copy" at bounding box center [87, 86] width 46 height 10
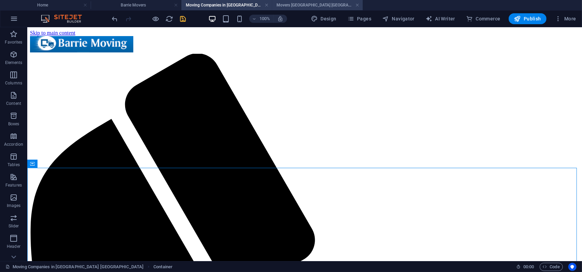
click at [286, 3] on h4 "Movers [GEOGRAPHIC_DATA] [GEOGRAPHIC_DATA]" at bounding box center [317, 4] width 91 height 7
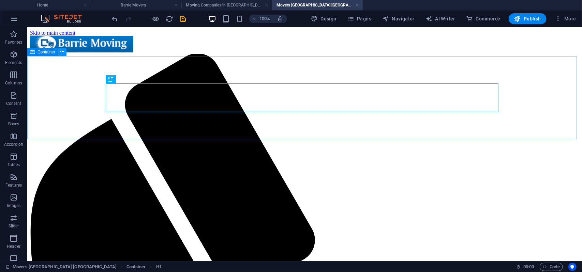
click at [64, 53] on button at bounding box center [62, 52] width 8 height 8
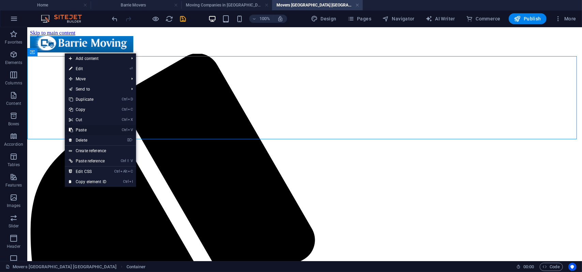
click at [87, 129] on link "Ctrl V Paste" at bounding box center [88, 130] width 46 height 10
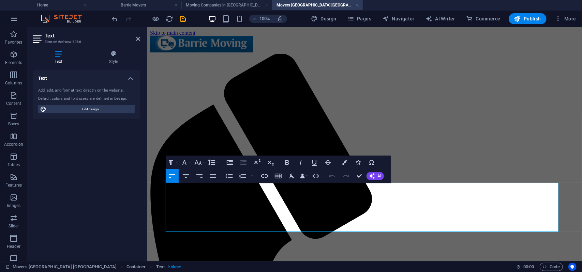
scroll to position [3999, 1]
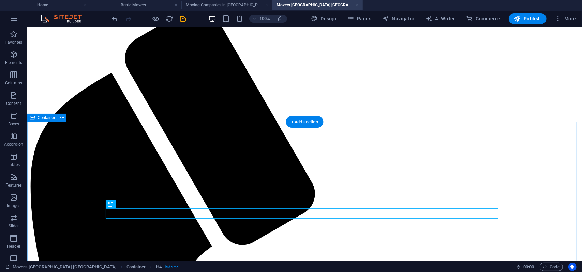
scroll to position [68, 0]
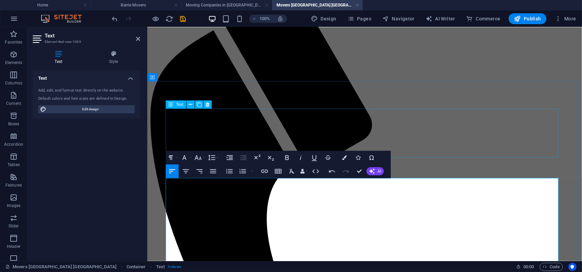
scroll to position [211, 0]
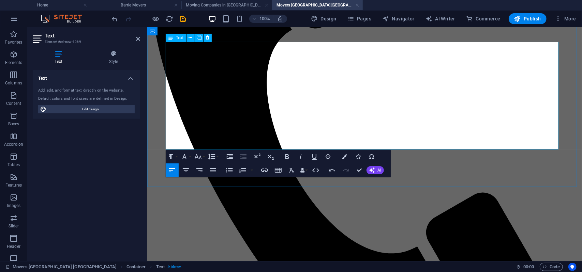
drag, startPoint x: 545, startPoint y: 115, endPoint x: 494, endPoint y: 114, distance: 51.1
click at [263, 173] on icon "button" at bounding box center [264, 170] width 8 height 8
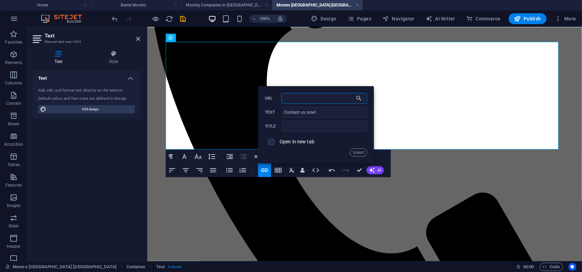
paste input "[URL][DOMAIN_NAME]"
type input "[URL][DOMAIN_NAME]"
click at [359, 152] on button "Insert" at bounding box center [358, 153] width 17 height 8
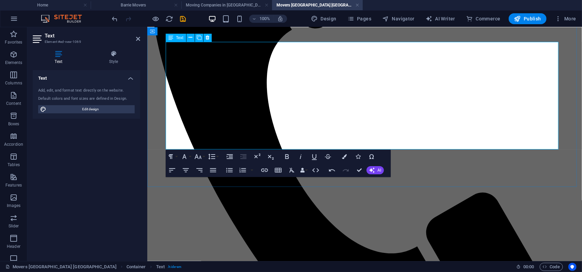
drag, startPoint x: 469, startPoint y: 137, endPoint x: 494, endPoint y: 139, distance: 24.7
type input "hot tubs"
click at [267, 169] on icon "button" at bounding box center [264, 170] width 7 height 3
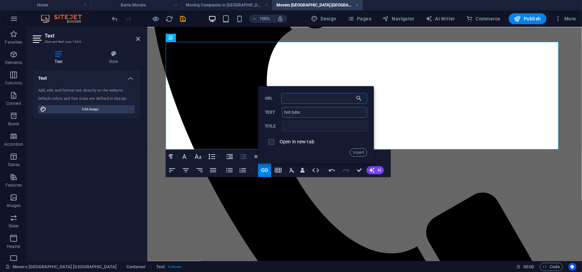
paste input "[URL][DOMAIN_NAME]"
type input "[URL][DOMAIN_NAME]"
click at [357, 150] on button "Insert" at bounding box center [358, 153] width 17 height 8
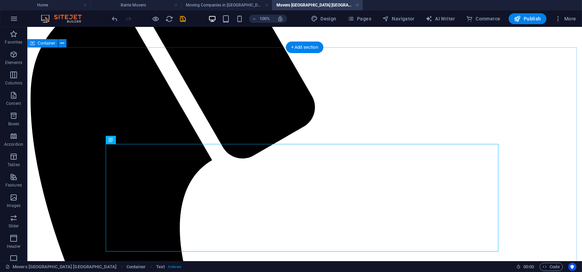
scroll to position [92, 0]
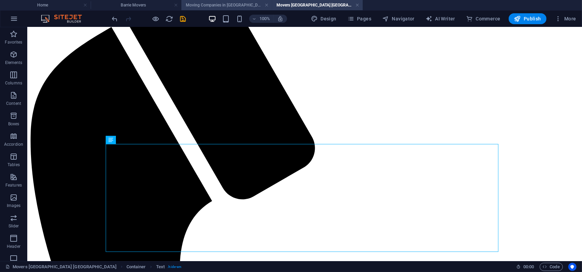
click at [208, 5] on h4 "Moving Companies in [GEOGRAPHIC_DATA] [GEOGRAPHIC_DATA]" at bounding box center [226, 4] width 91 height 7
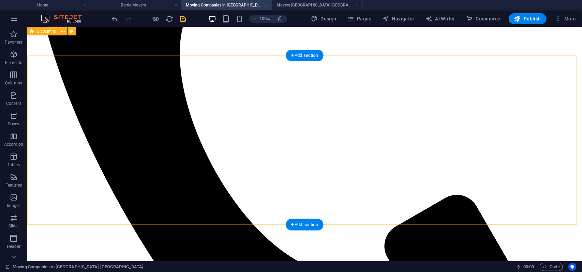
scroll to position [307, 0]
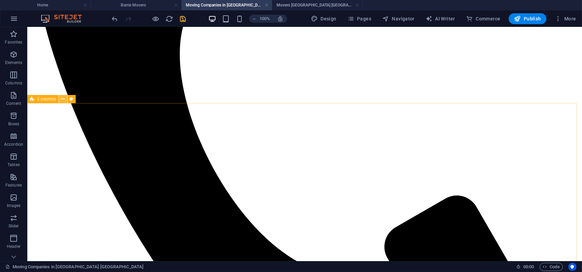
click at [64, 100] on icon at bounding box center [63, 99] width 4 height 7
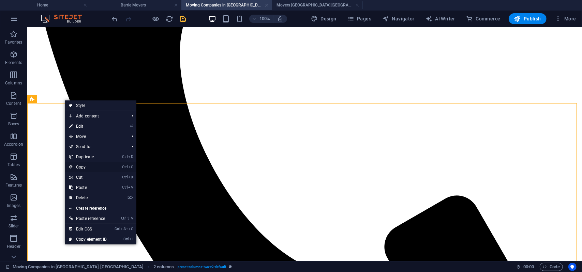
click at [82, 168] on link "Ctrl C Copy" at bounding box center [88, 167] width 46 height 10
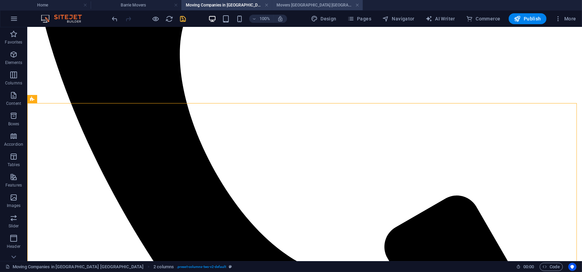
click at [294, 5] on h4 "Movers [GEOGRAPHIC_DATA] [GEOGRAPHIC_DATA]" at bounding box center [317, 4] width 91 height 7
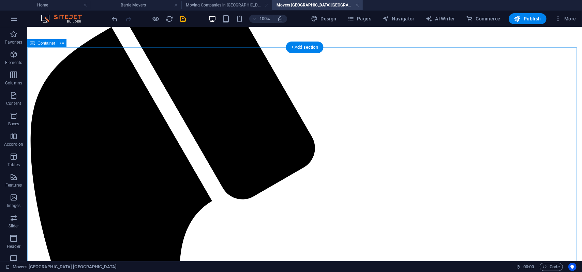
scroll to position [24, 0]
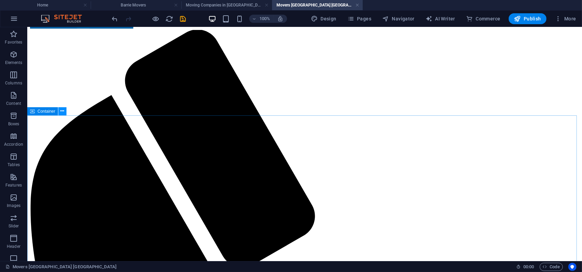
click at [61, 113] on icon at bounding box center [63, 111] width 4 height 7
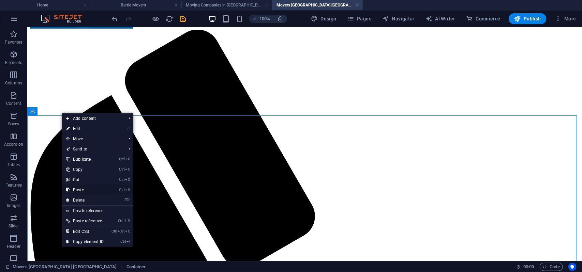
click at [78, 193] on link "Ctrl V Paste" at bounding box center [85, 190] width 46 height 10
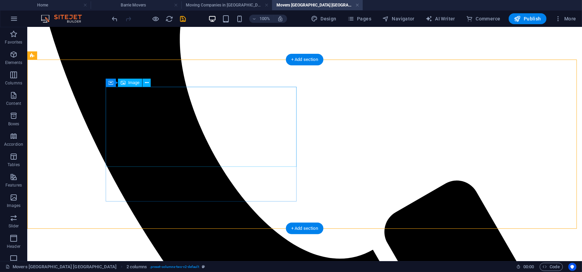
scroll to position [431, 0]
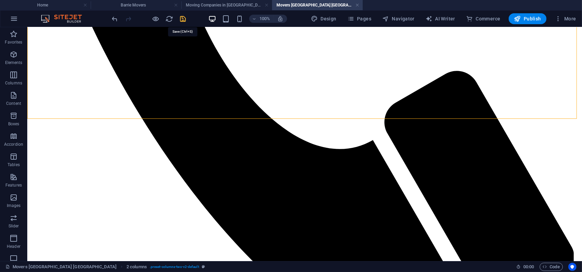
click at [184, 18] on icon "save" at bounding box center [183, 19] width 8 height 8
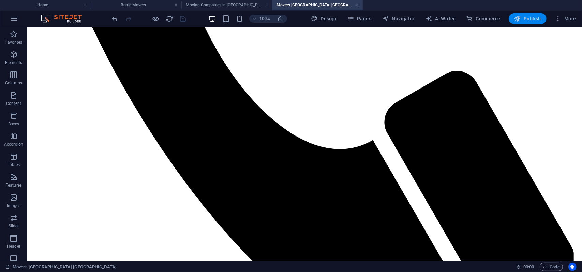
click at [525, 14] on button "Publish" at bounding box center [527, 18] width 38 height 11
